Goal: Information Seeking & Learning: Learn about a topic

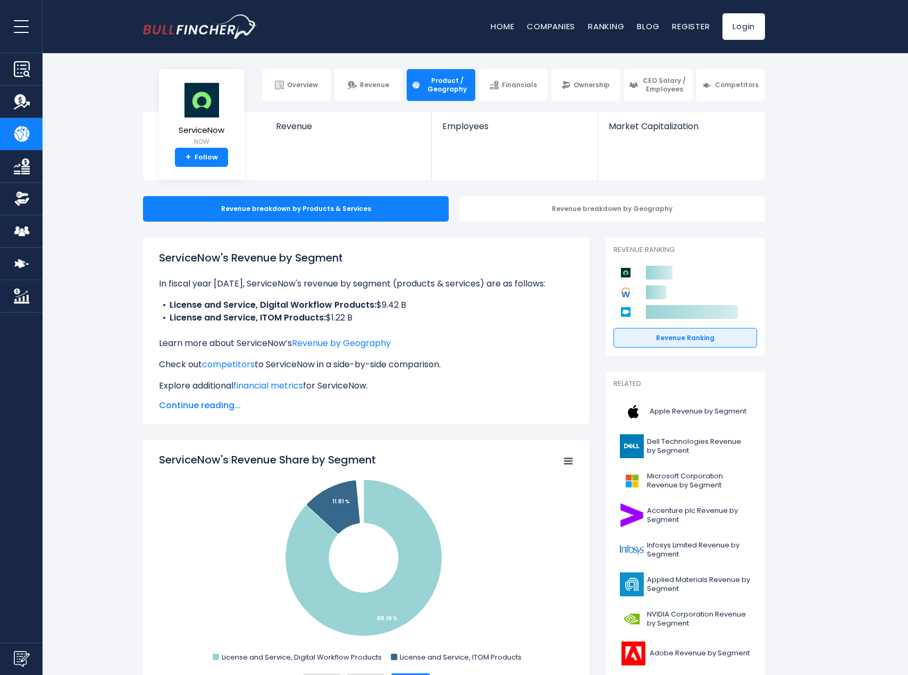
click at [115, 216] on div "Revenue breakdown by Products & Services Revenue breakdown by Geography" at bounding box center [454, 209] width 908 height 26
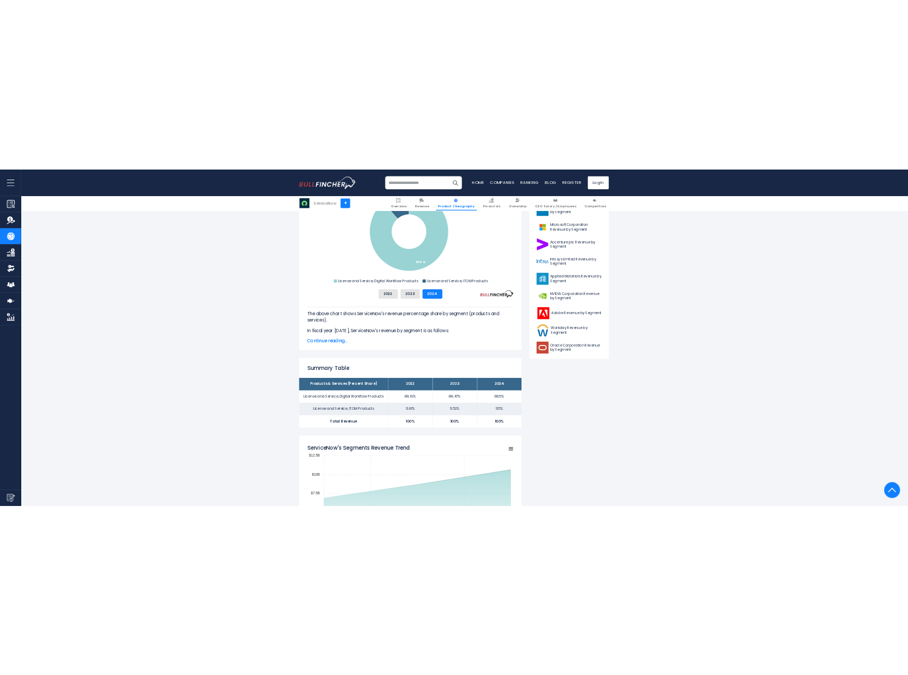
scroll to position [366, 0]
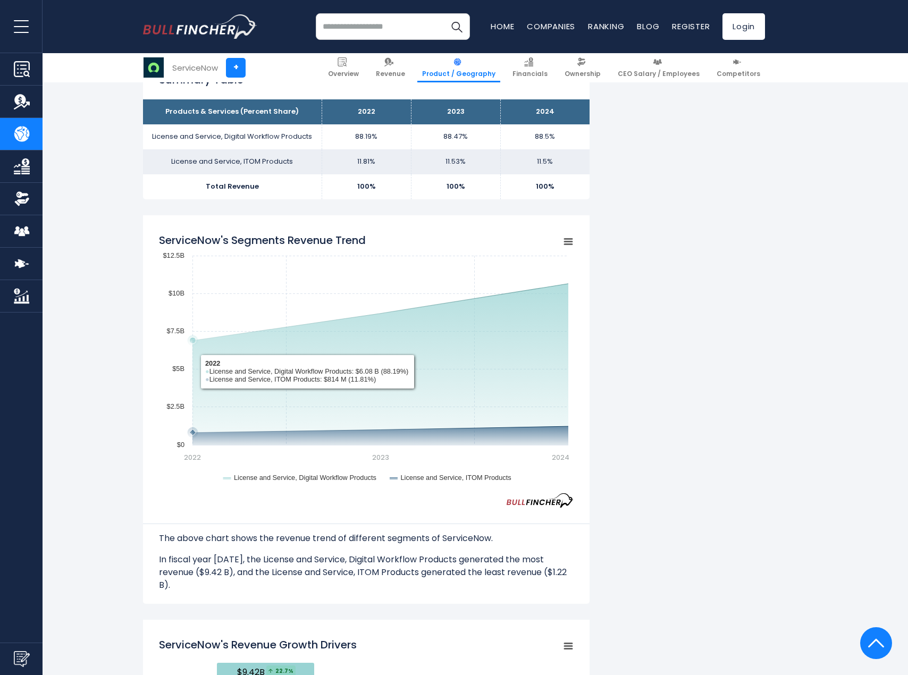
scroll to position [685, 0]
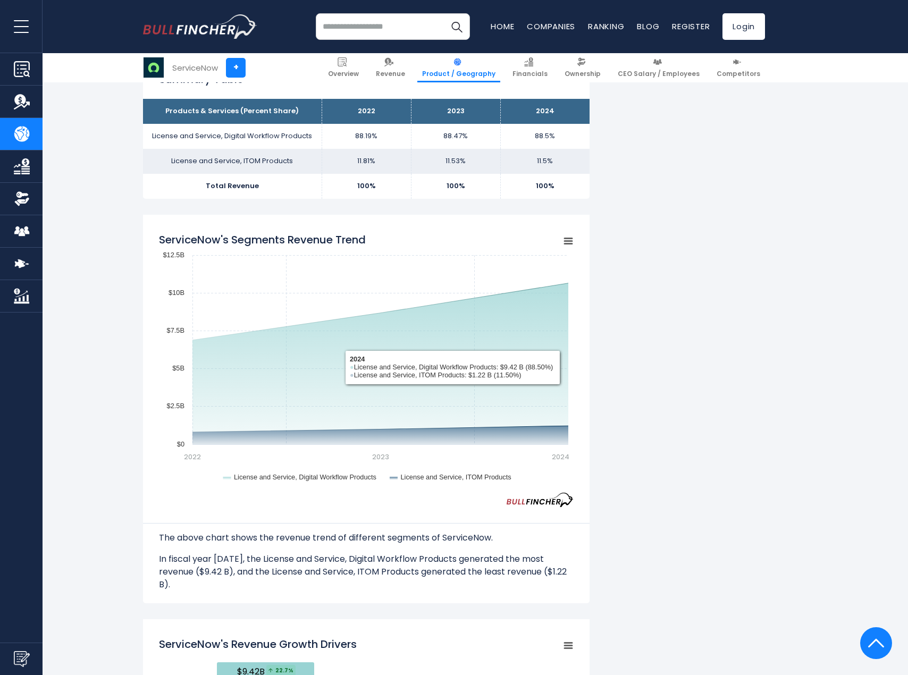
click at [706, 346] on div "ServiceNow's Revenue by Segment In fiscal year 2024, ServiceNow's revenue by se…" at bounding box center [454, 596] width 622 height 2086
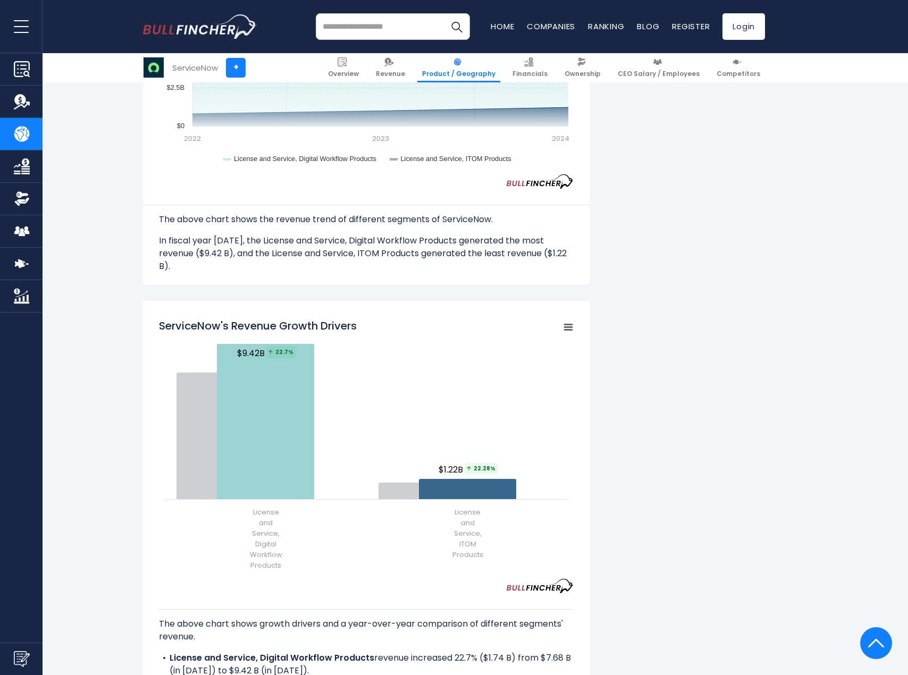
scroll to position [1004, 0]
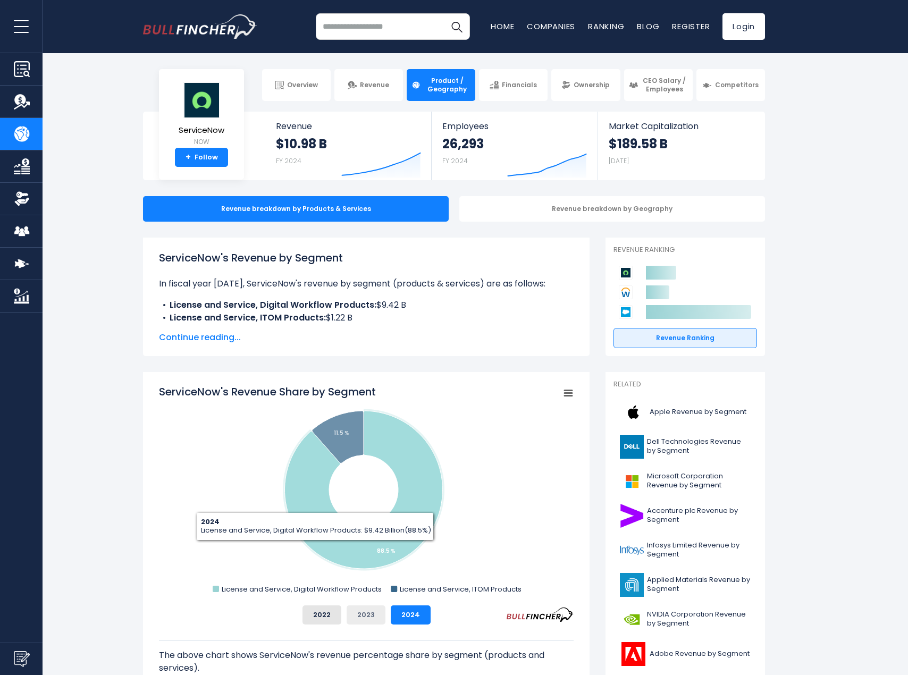
click at [371, 610] on button "2023" at bounding box center [366, 614] width 39 height 19
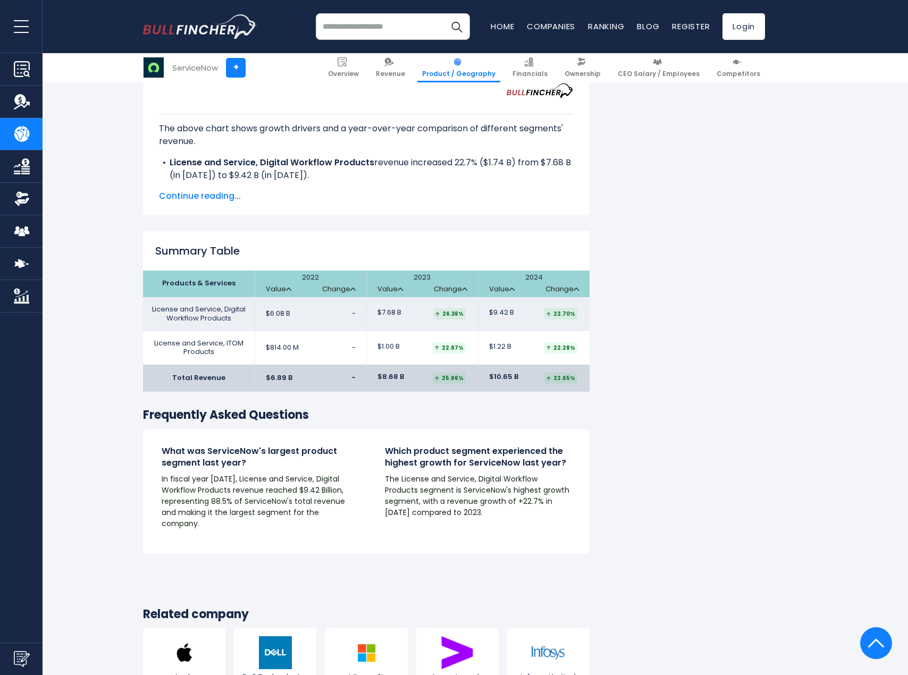
scroll to position [1701, 0]
